Goal: Information Seeking & Learning: Find specific fact

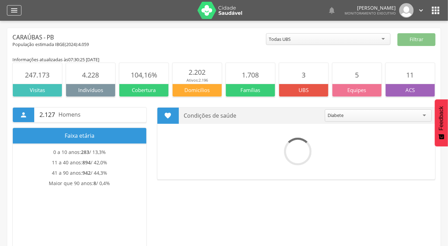
click at [18, 11] on div "" at bounding box center [14, 10] width 15 height 10
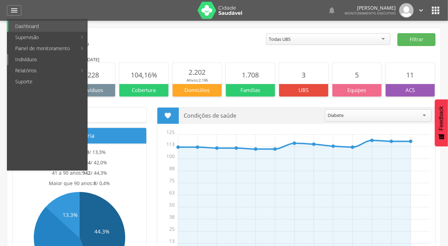
click at [24, 57] on link "Indivíduos" at bounding box center [47, 59] width 79 height 11
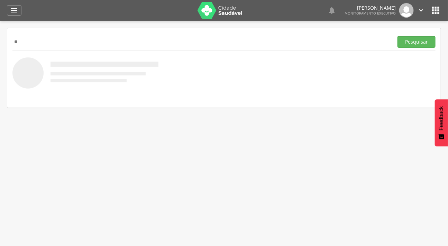
type input "*"
click at [408, 40] on button "Pesquisar" at bounding box center [417, 42] width 38 height 12
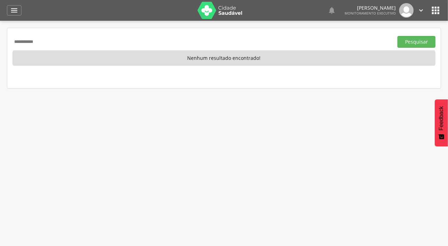
click at [154, 44] on input "**********" at bounding box center [201, 42] width 378 height 12
type input "*"
type input "**********"
click at [398, 36] on button "Pesquisar" at bounding box center [417, 42] width 38 height 12
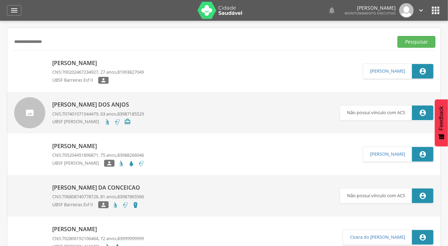
click at [14, 60] on img at bounding box center [14, 60] width 0 height 0
type input "**********"
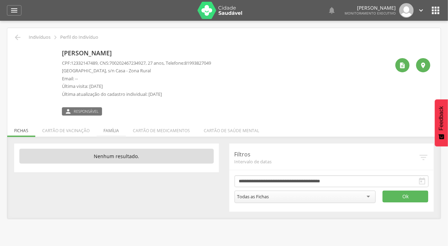
click at [114, 128] on li "Família" at bounding box center [111, 129] width 29 height 16
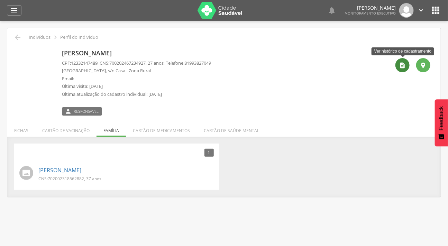
click at [396, 67] on div "" at bounding box center [403, 65] width 14 height 14
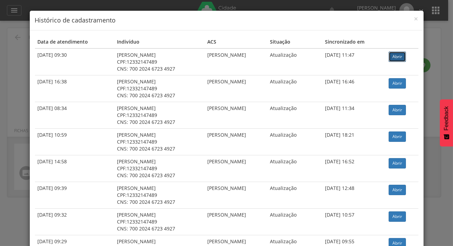
click at [396, 55] on link "Abrir" at bounding box center [397, 57] width 17 height 10
click at [415, 17] on span "×" at bounding box center [416, 19] width 4 height 10
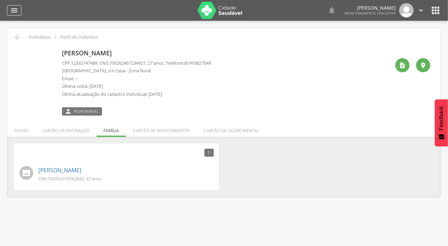
click at [18, 10] on div "" at bounding box center [14, 10] width 15 height 10
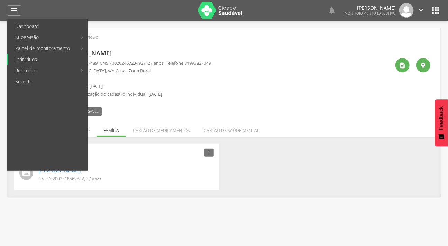
click at [30, 58] on link "Indivíduos" at bounding box center [47, 59] width 79 height 11
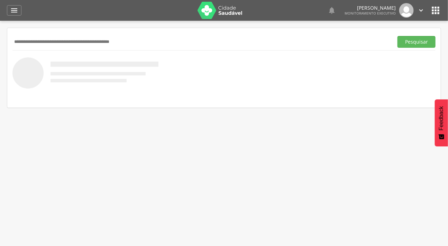
click at [35, 45] on input "text" at bounding box center [201, 42] width 378 height 12
type input "*******"
click at [398, 36] on button "Pesquisar" at bounding box center [417, 42] width 38 height 12
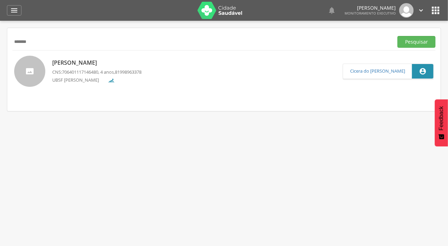
click at [30, 66] on div at bounding box center [29, 71] width 31 height 31
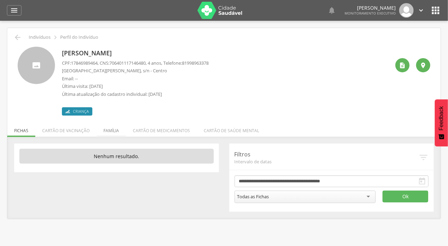
click at [106, 127] on li "Família" at bounding box center [111, 129] width 29 height 16
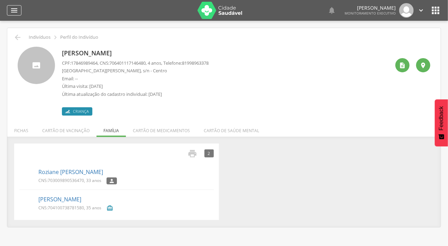
click at [14, 7] on icon "" at bounding box center [14, 10] width 8 height 8
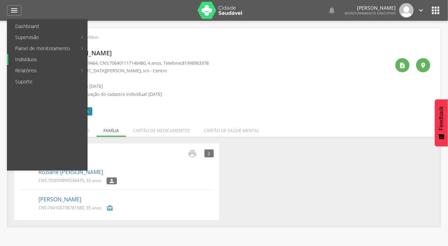
click at [25, 58] on link "Indivíduos" at bounding box center [47, 59] width 79 height 11
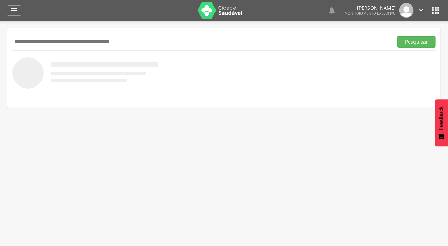
click at [31, 39] on input "text" at bounding box center [201, 42] width 378 height 12
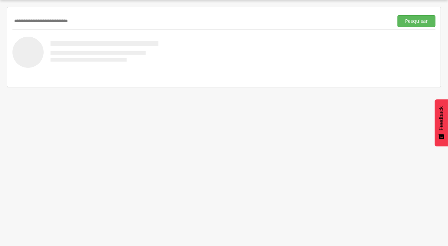
type input "**********"
click at [398, 15] on button "Pesquisar" at bounding box center [417, 21] width 38 height 12
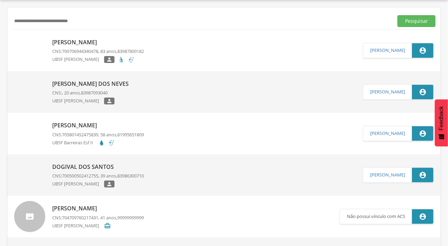
click at [14, 39] on img at bounding box center [14, 39] width 0 height 0
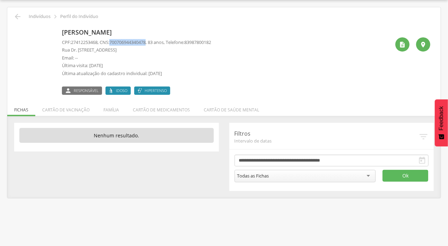
drag, startPoint x: 152, startPoint y: 42, endPoint x: 113, endPoint y: 38, distance: 39.2
click at [113, 39] on p "CPF: 27412253468 , CNS: [PHONE_NUMBER] , 83 anos, Telefone: [PHONE_NUMBER]" at bounding box center [136, 42] width 149 height 7
click at [152, 42] on p "CPF: 27412253468 , CNS: [PHONE_NUMBER] , 83 anos, Telefone: [PHONE_NUMBER]" at bounding box center [136, 42] width 149 height 7
drag, startPoint x: 152, startPoint y: 42, endPoint x: 114, endPoint y: 41, distance: 38.1
click at [114, 41] on span "700706944340478" at bounding box center [127, 42] width 36 height 6
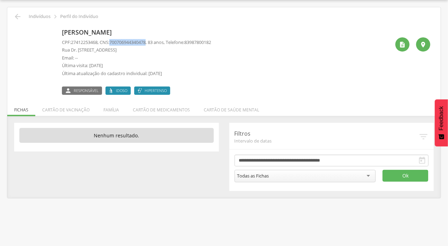
copy span "700706944340478"
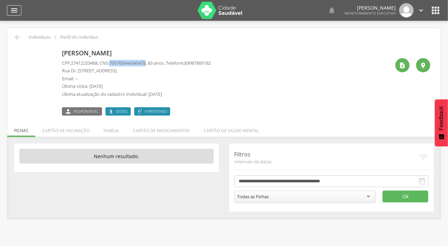
click at [11, 10] on icon "" at bounding box center [14, 10] width 8 height 8
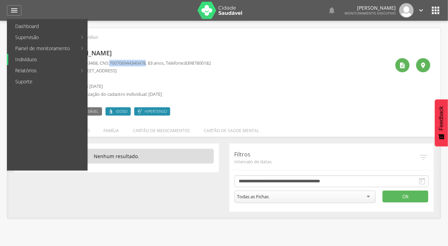
click at [30, 56] on link "Indivíduos" at bounding box center [47, 59] width 79 height 11
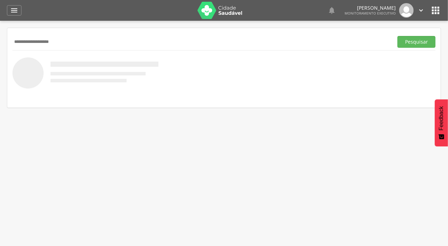
type input "**********"
click at [398, 36] on button "Pesquisar" at bounding box center [417, 42] width 38 height 12
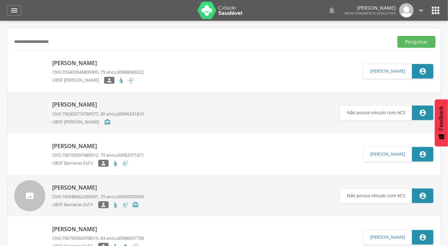
click at [14, 60] on img at bounding box center [14, 60] width 0 height 0
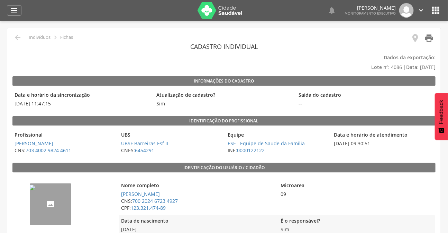
click at [429, 38] on icon "" at bounding box center [429, 38] width 10 height 10
